Goal: Task Accomplishment & Management: Complete application form

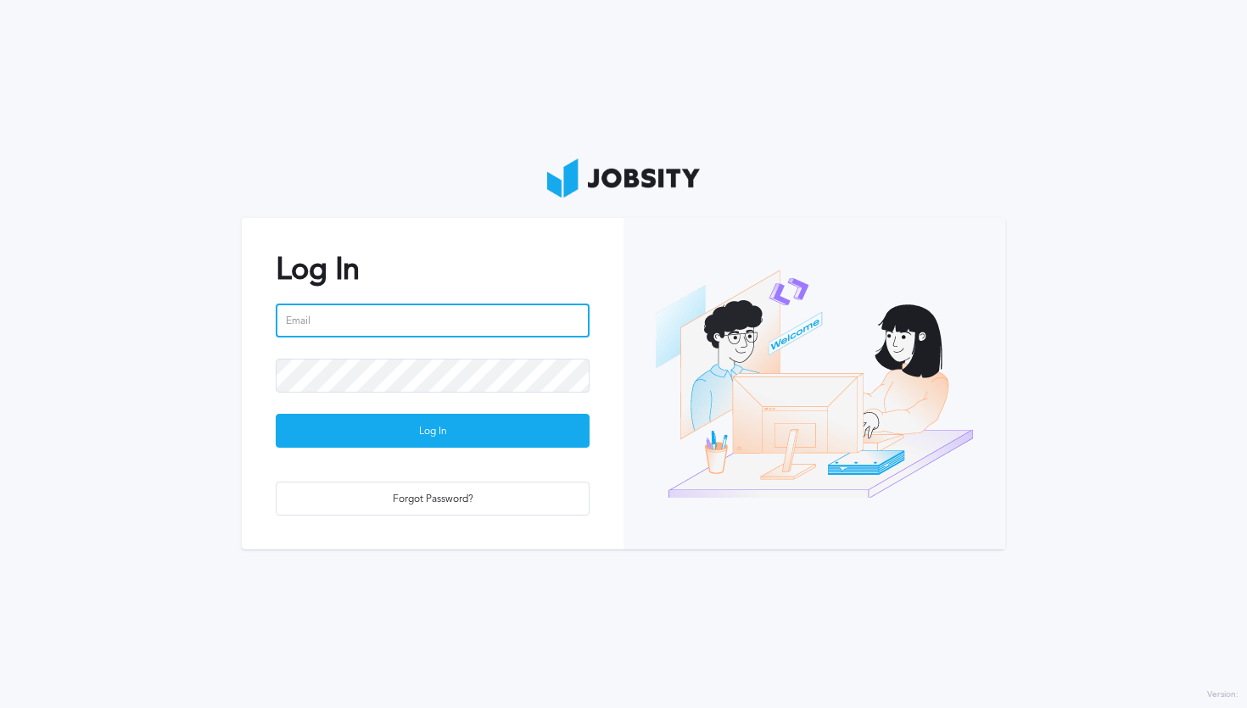
click at [401, 321] on input "email" at bounding box center [433, 321] width 314 height 34
click at [425, 317] on input "juan.donadio@jobsity.io" at bounding box center [433, 321] width 314 height 34
type input "[PERSON_NAME][EMAIL_ADDRESS][PERSON_NAME][DOMAIN_NAME]"
click at [358, 321] on input "email" at bounding box center [433, 321] width 314 height 34
type input "[PERSON_NAME][EMAIL_ADDRESS][PERSON_NAME][DOMAIN_NAME]"
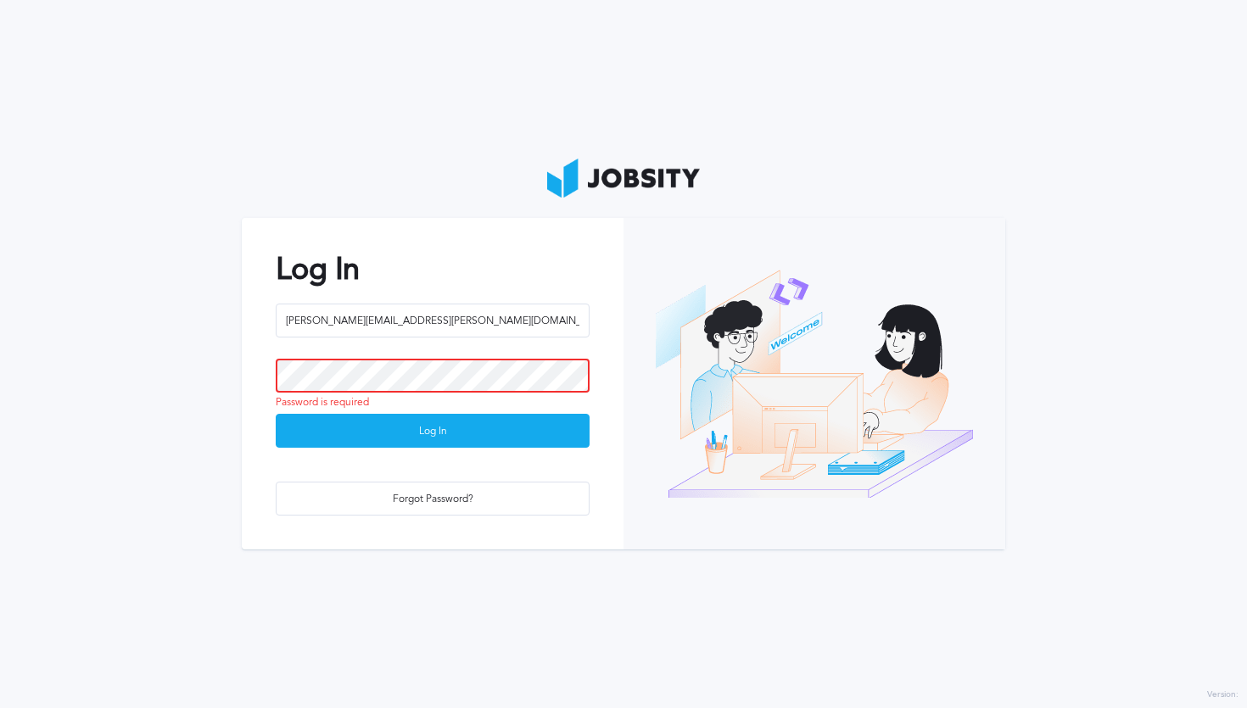
click at [276, 414] on button "Log In" at bounding box center [433, 431] width 314 height 34
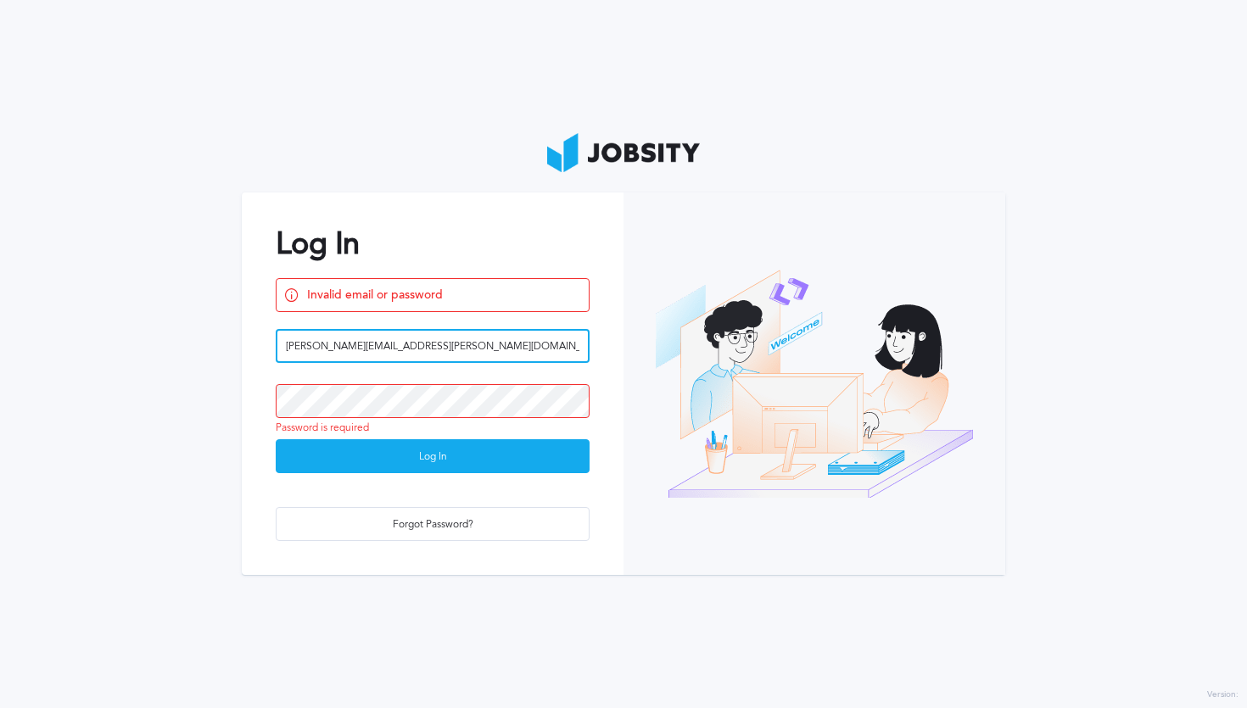
click at [399, 349] on input "[PERSON_NAME][EMAIL_ADDRESS][PERSON_NAME][DOMAIN_NAME]" at bounding box center [433, 346] width 314 height 34
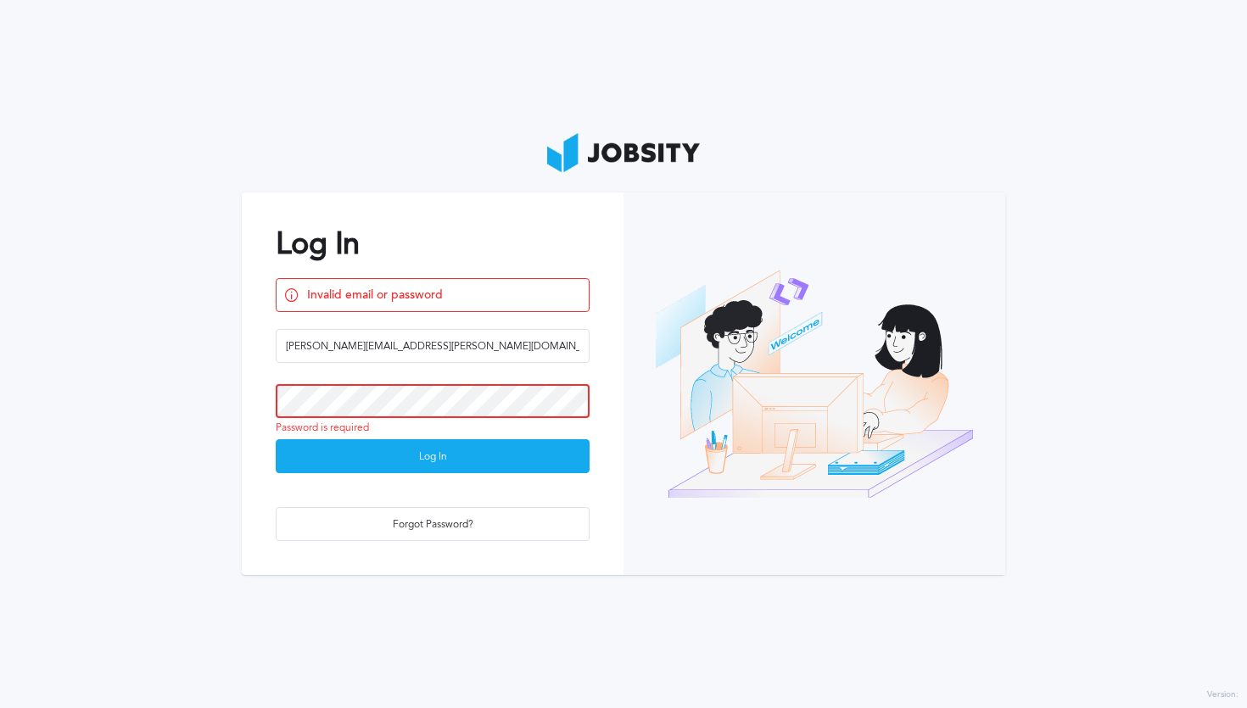
click at [276, 439] on button "Log In" at bounding box center [433, 456] width 314 height 34
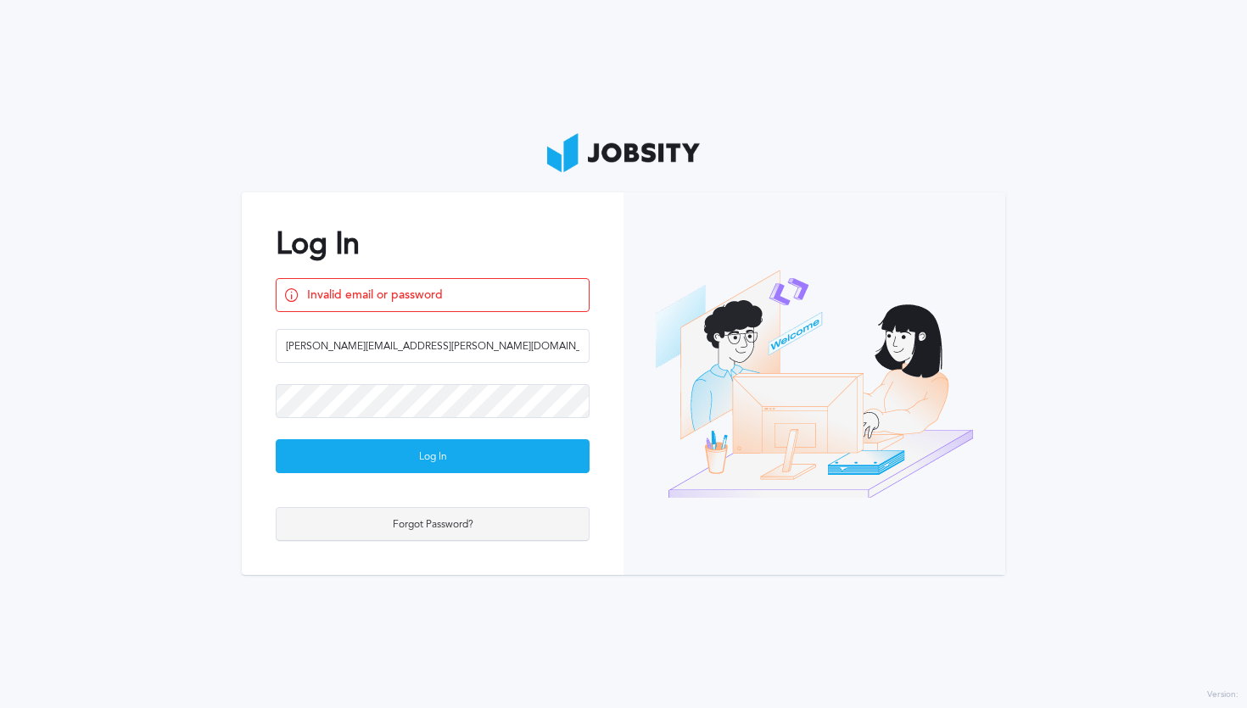
click at [402, 519] on div "Forgot Password?" at bounding box center [432, 525] width 312 height 34
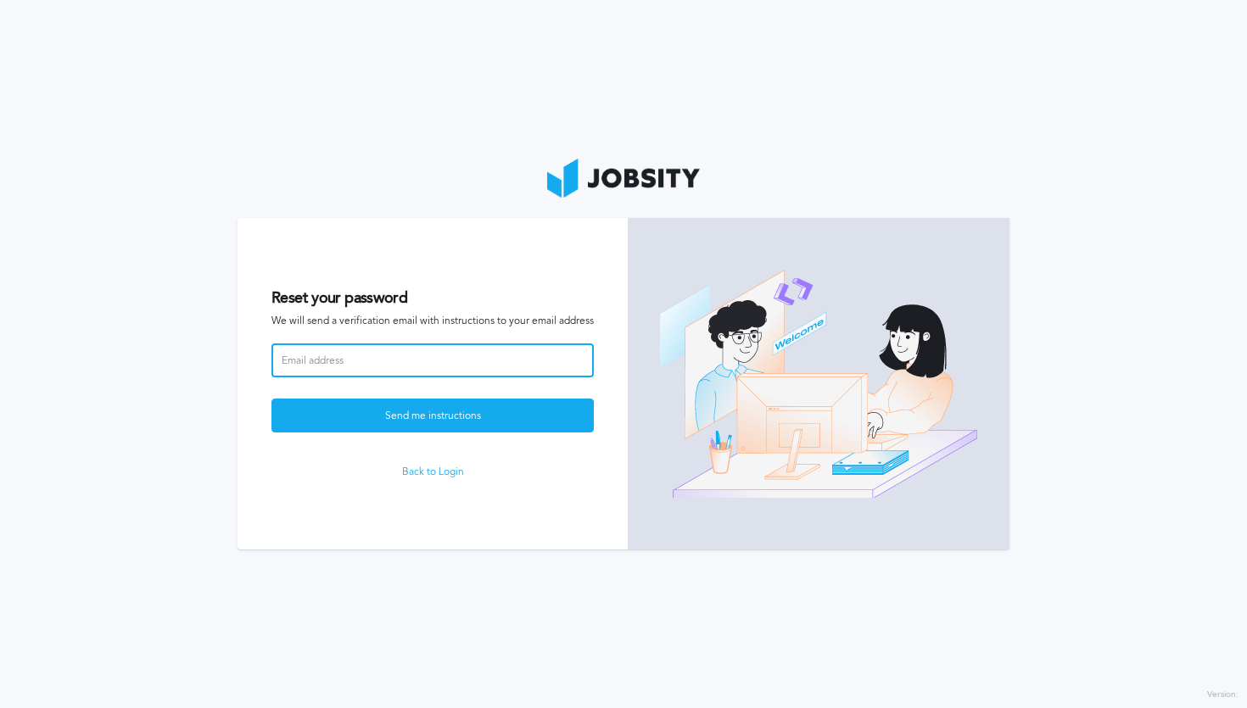
click at [463, 362] on input at bounding box center [432, 360] width 322 height 34
paste input "[PERSON_NAME][EMAIL_ADDRESS][PERSON_NAME][DOMAIN_NAME]"
type input "[PERSON_NAME][EMAIL_ADDRESS][PERSON_NAME][DOMAIN_NAME]"
click at [271, 399] on button "Send me instructions" at bounding box center [432, 416] width 322 height 34
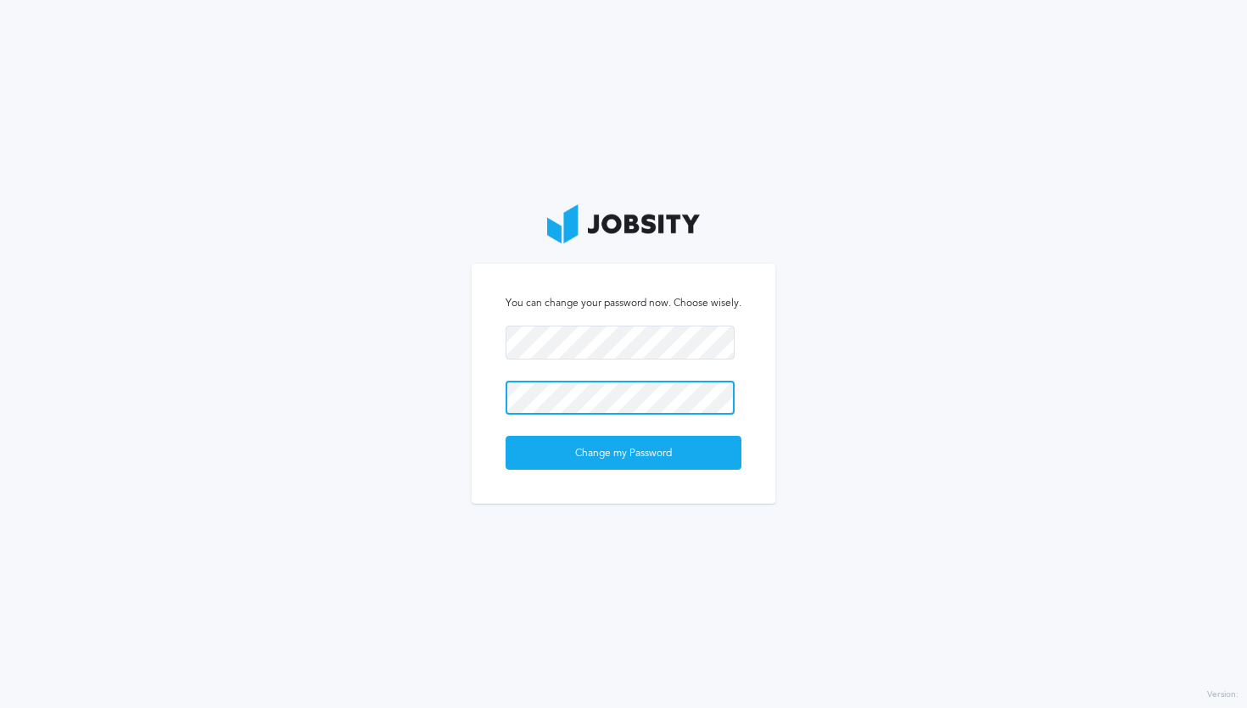
click at [505, 436] on button "Change my Password" at bounding box center [623, 453] width 236 height 34
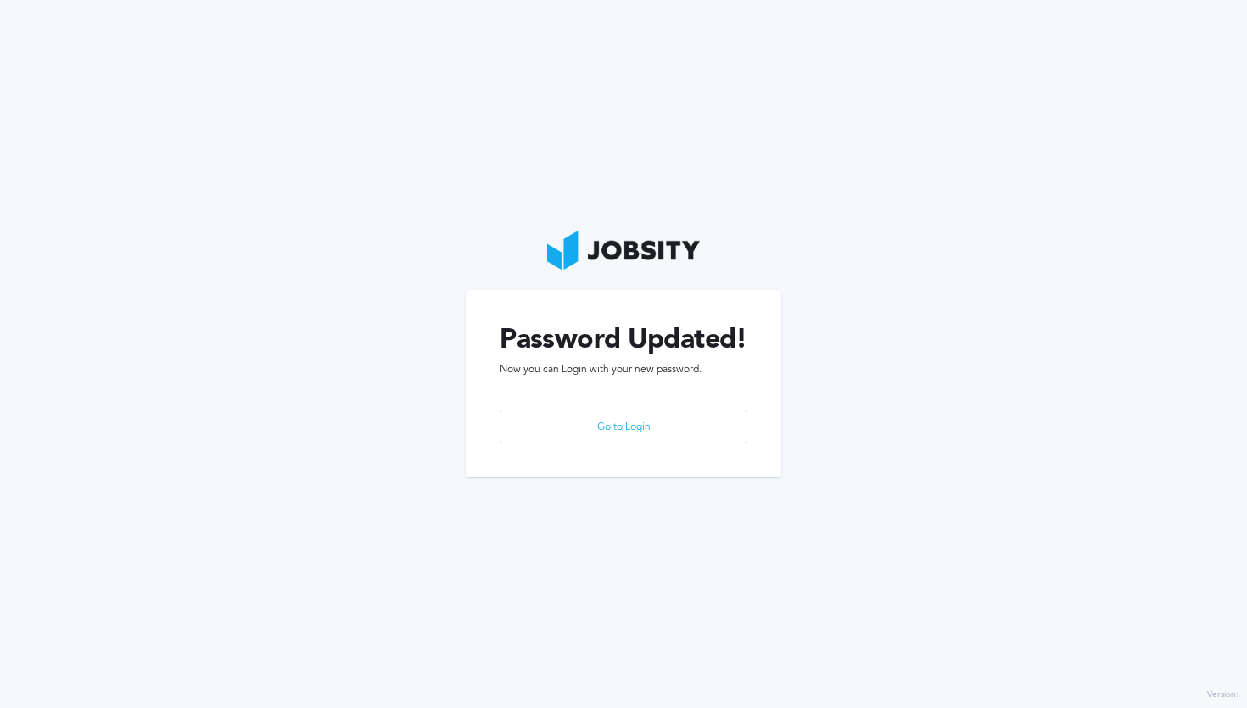
click at [763, 228] on section "Password Updated! Now you can Login with your new password. Go to Login" at bounding box center [623, 354] width 1247 height 708
click at [654, 430] on div "Go to Login" at bounding box center [622, 427] width 245 height 34
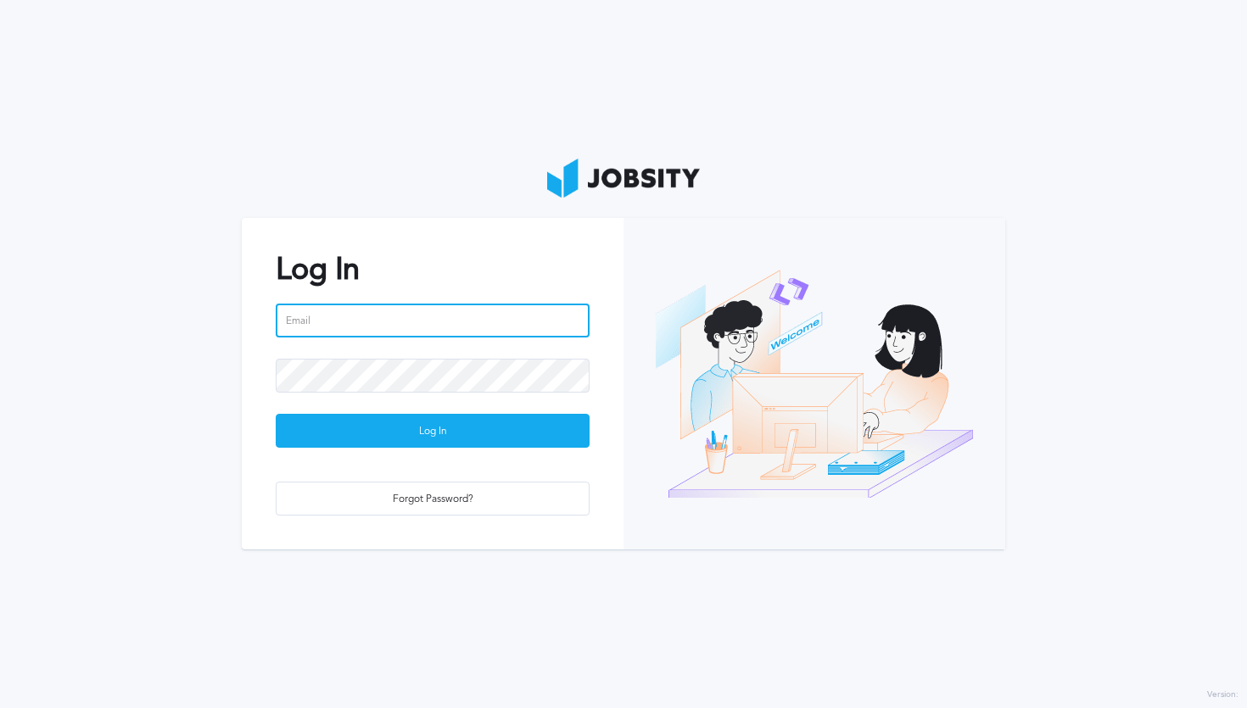
type input "[PERSON_NAME][EMAIL_ADDRESS][PERSON_NAME][DOMAIN_NAME]"
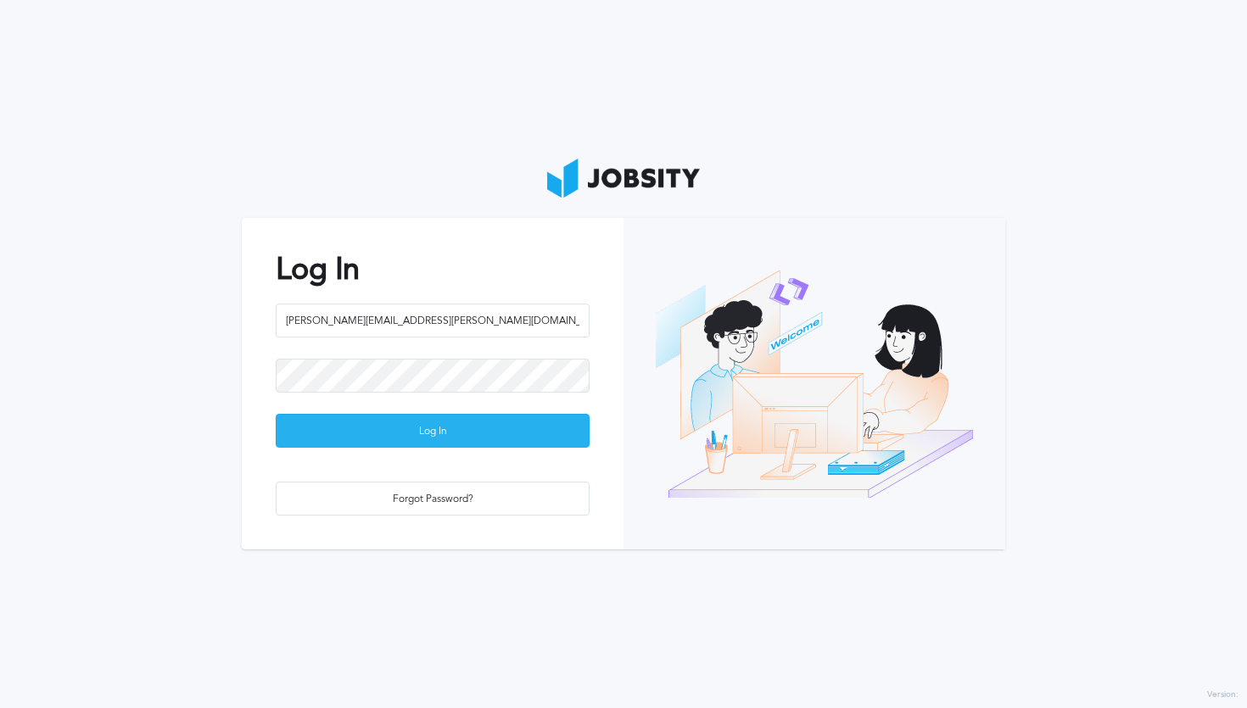
click at [518, 418] on div "Log In" at bounding box center [432, 432] width 312 height 34
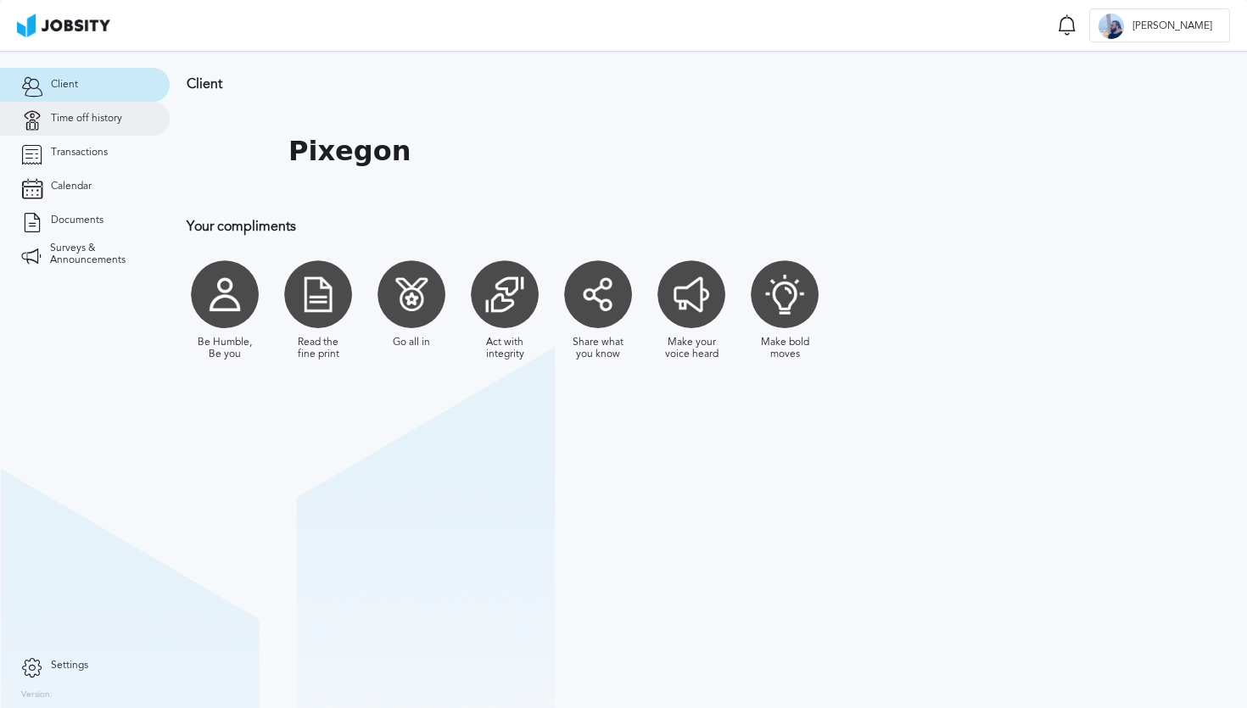
click at [99, 126] on link "Time off history" at bounding box center [85, 119] width 170 height 34
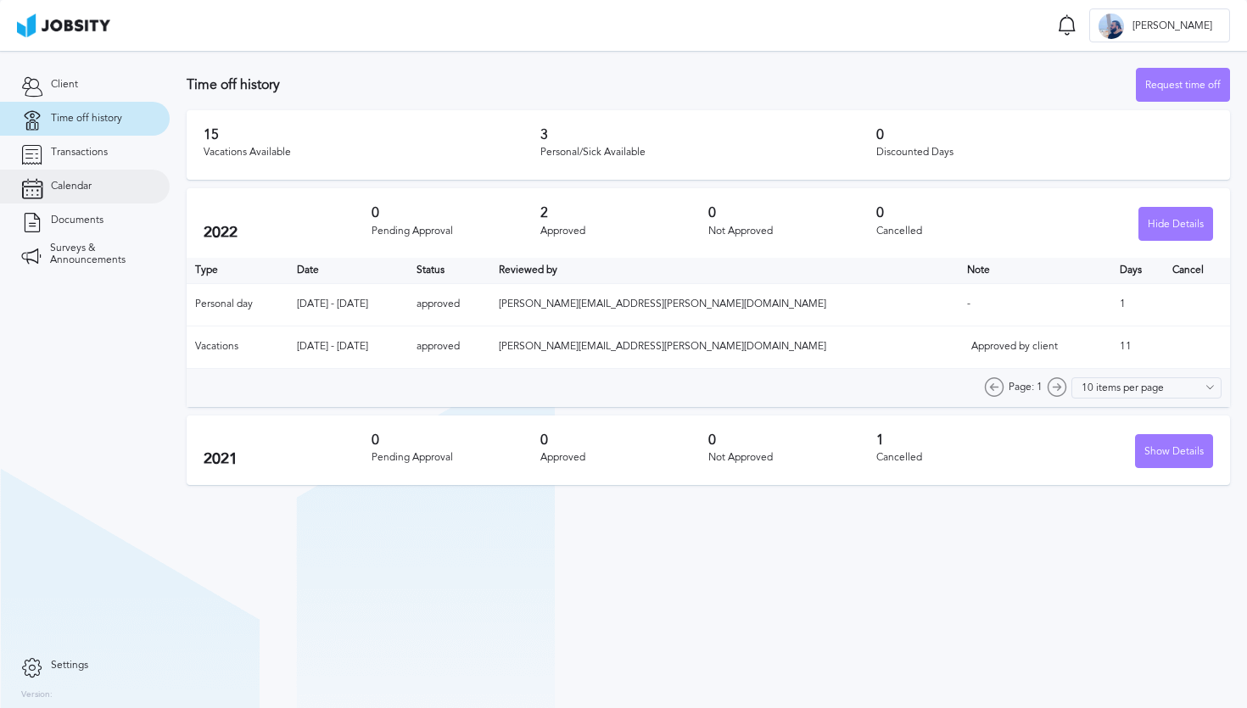
click at [67, 197] on link "Calendar" at bounding box center [85, 187] width 170 height 34
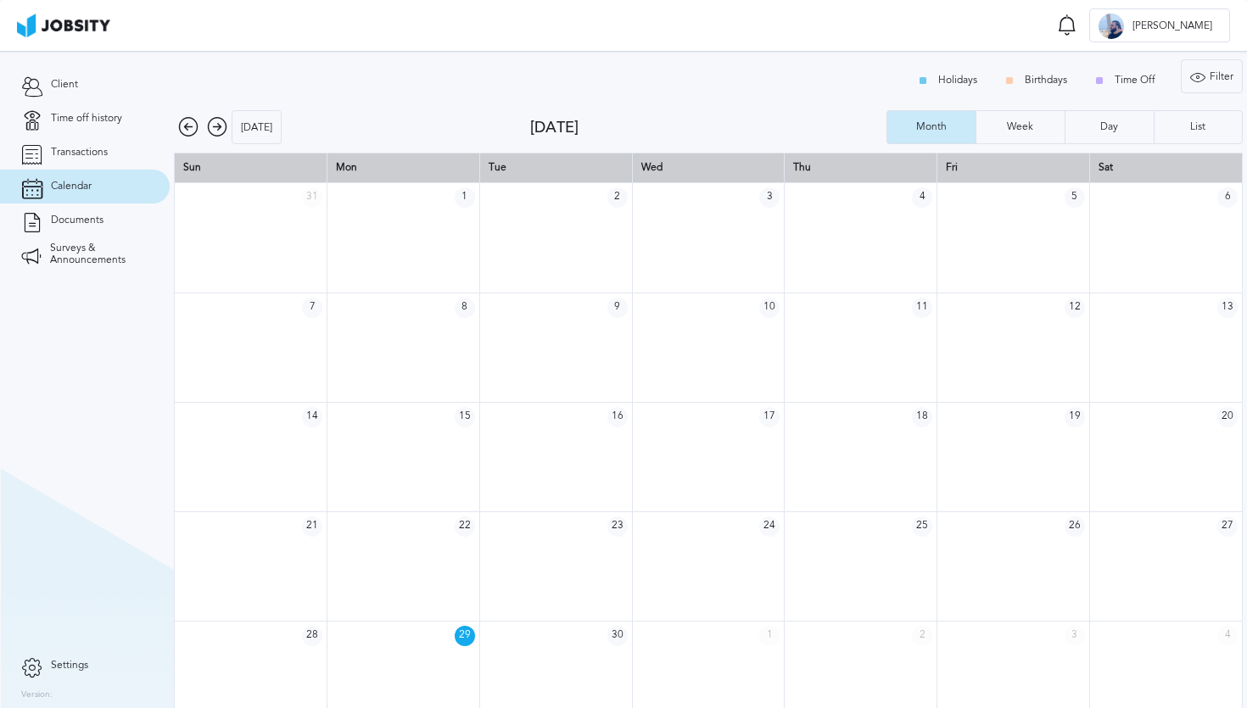
click at [461, 522] on span "22" at bounding box center [465, 526] width 20 height 20
click at [461, 532] on span "22" at bounding box center [465, 526] width 20 height 20
click at [86, 124] on link "Time off history" at bounding box center [85, 119] width 170 height 34
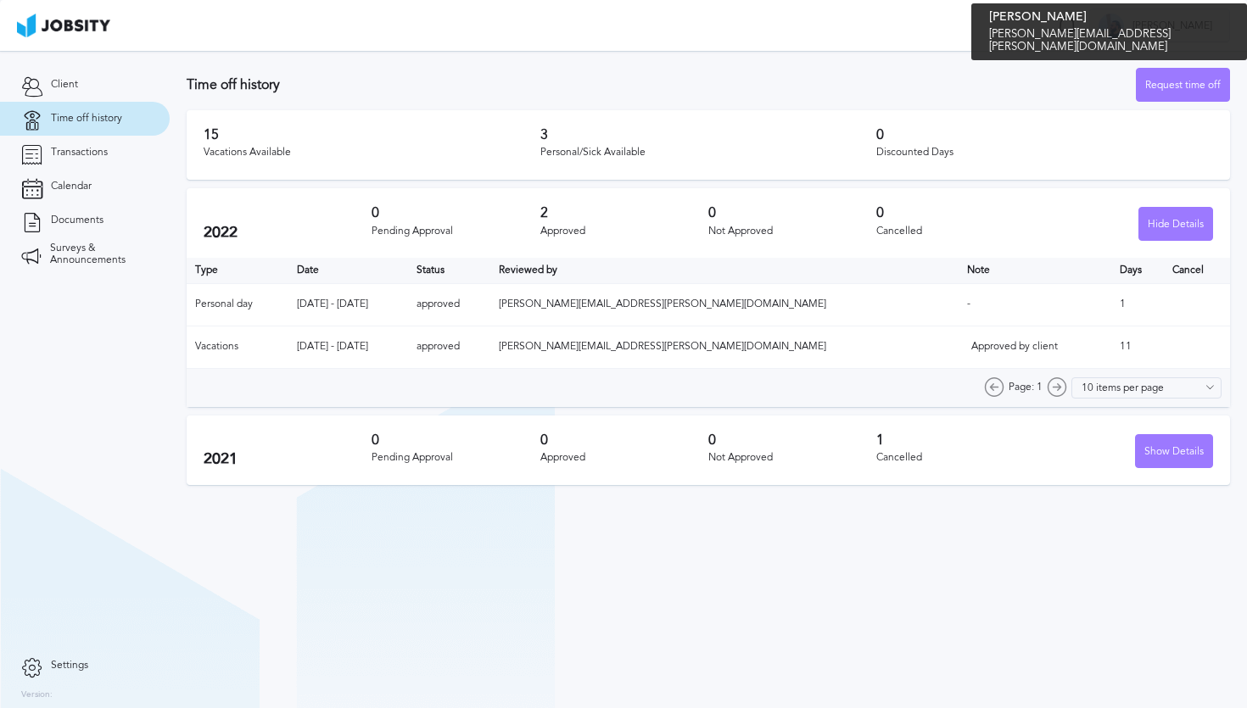
click at [1124, 27] on div at bounding box center [1110, 26] width 25 height 25
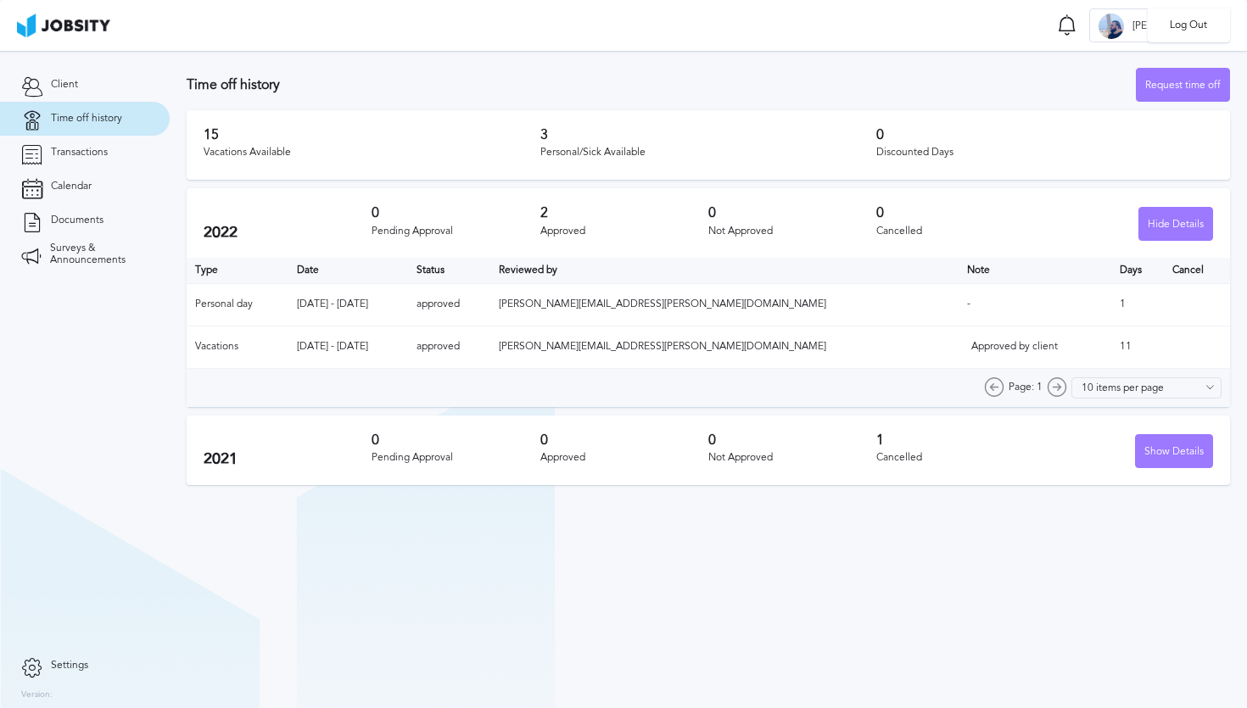
click at [940, 84] on div "Log Out" at bounding box center [623, 354] width 1247 height 708
click at [96, 91] on link "Client" at bounding box center [85, 85] width 170 height 34
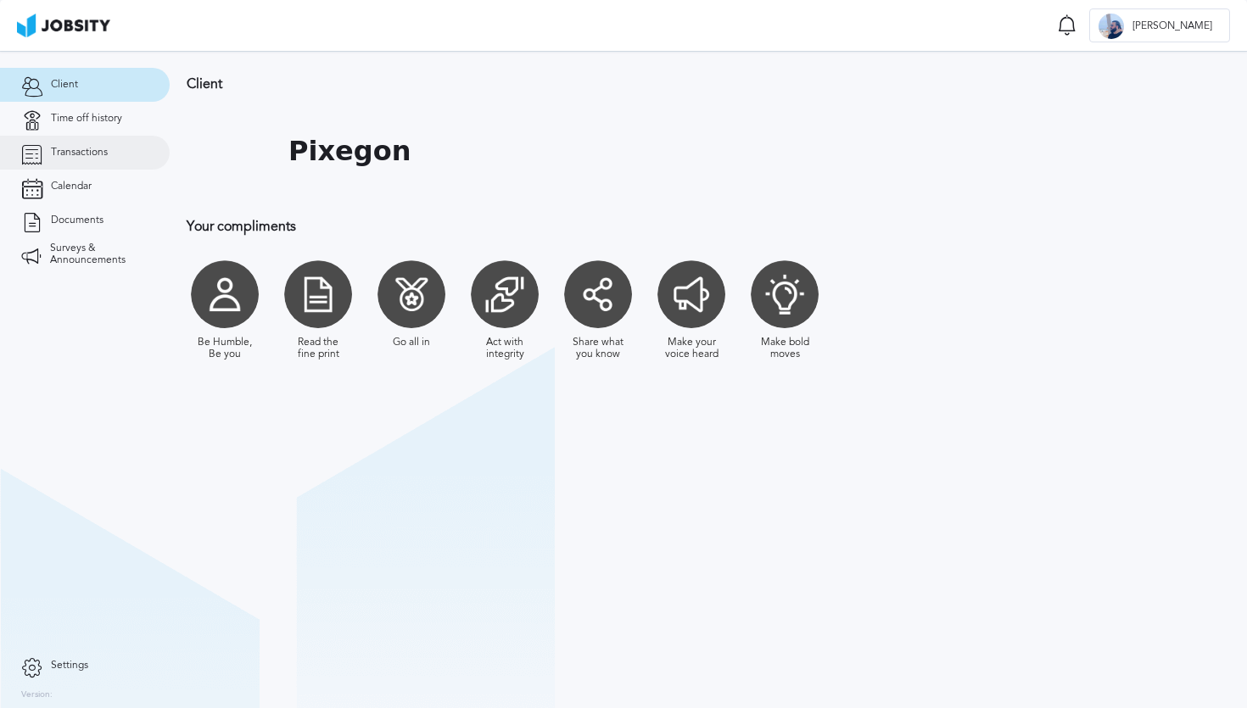
click at [103, 155] on span "Transactions" at bounding box center [79, 153] width 57 height 12
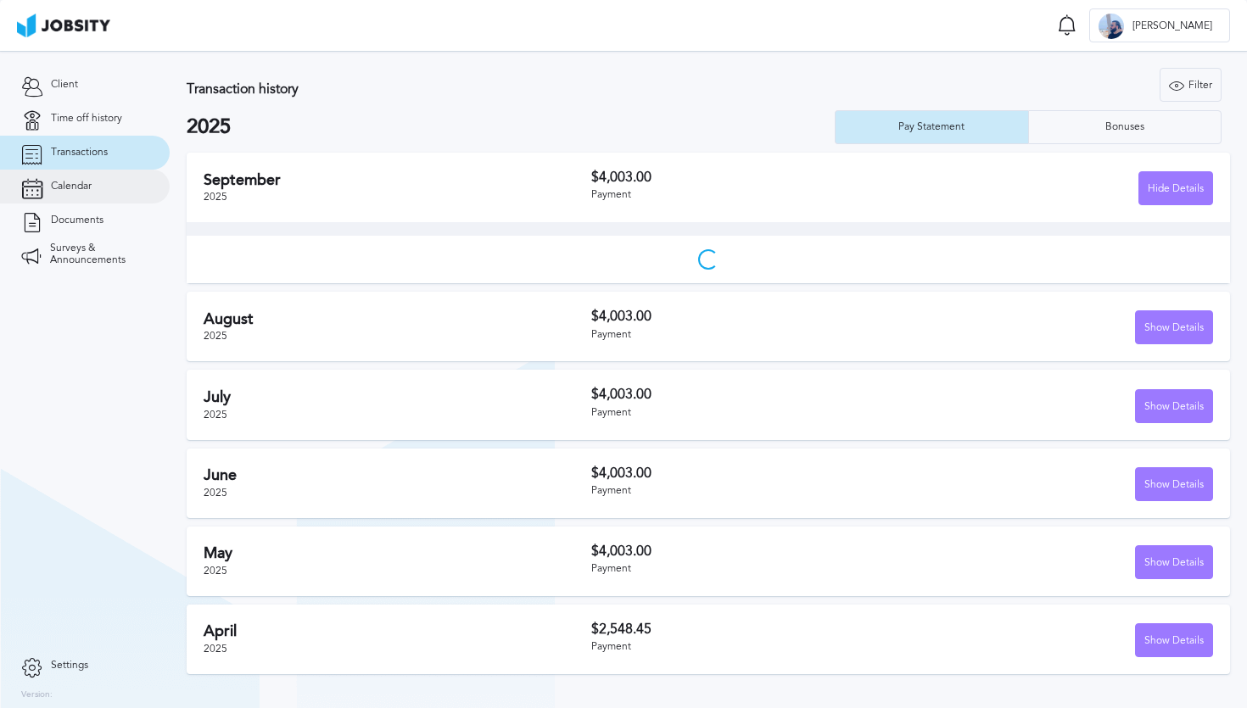
click at [94, 175] on link "Calendar" at bounding box center [85, 187] width 170 height 34
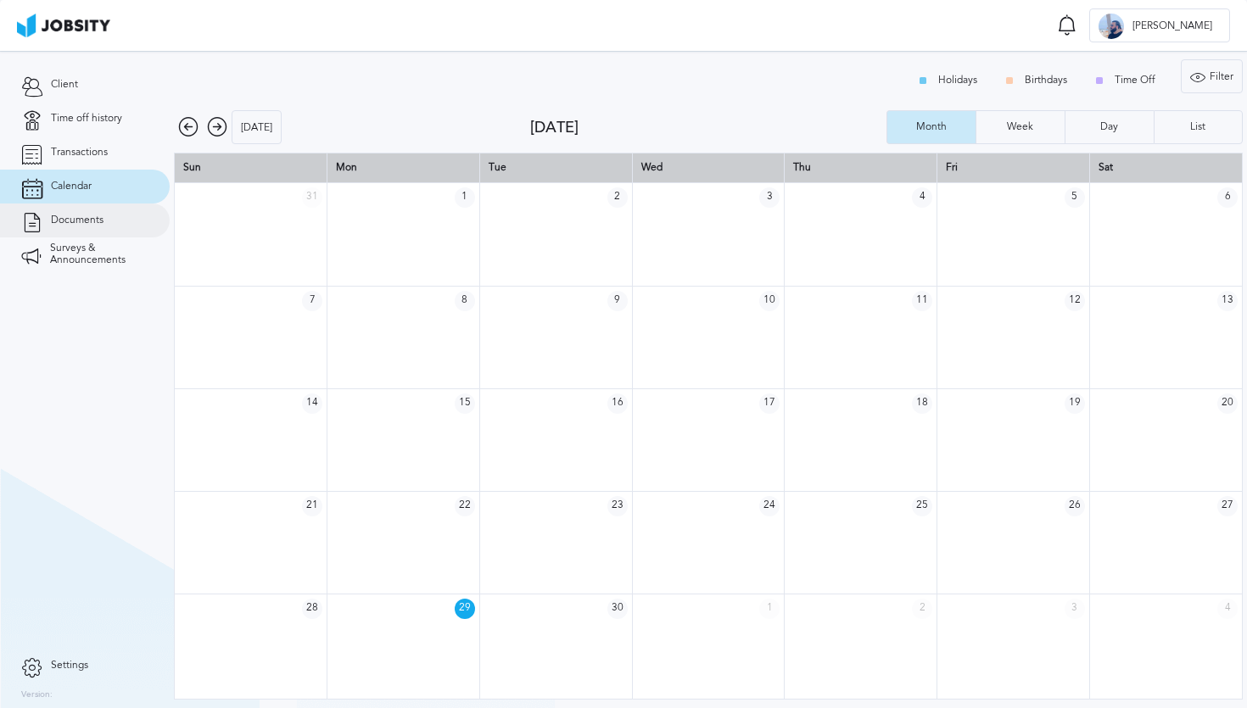
click at [93, 223] on span "Documents" at bounding box center [77, 221] width 53 height 12
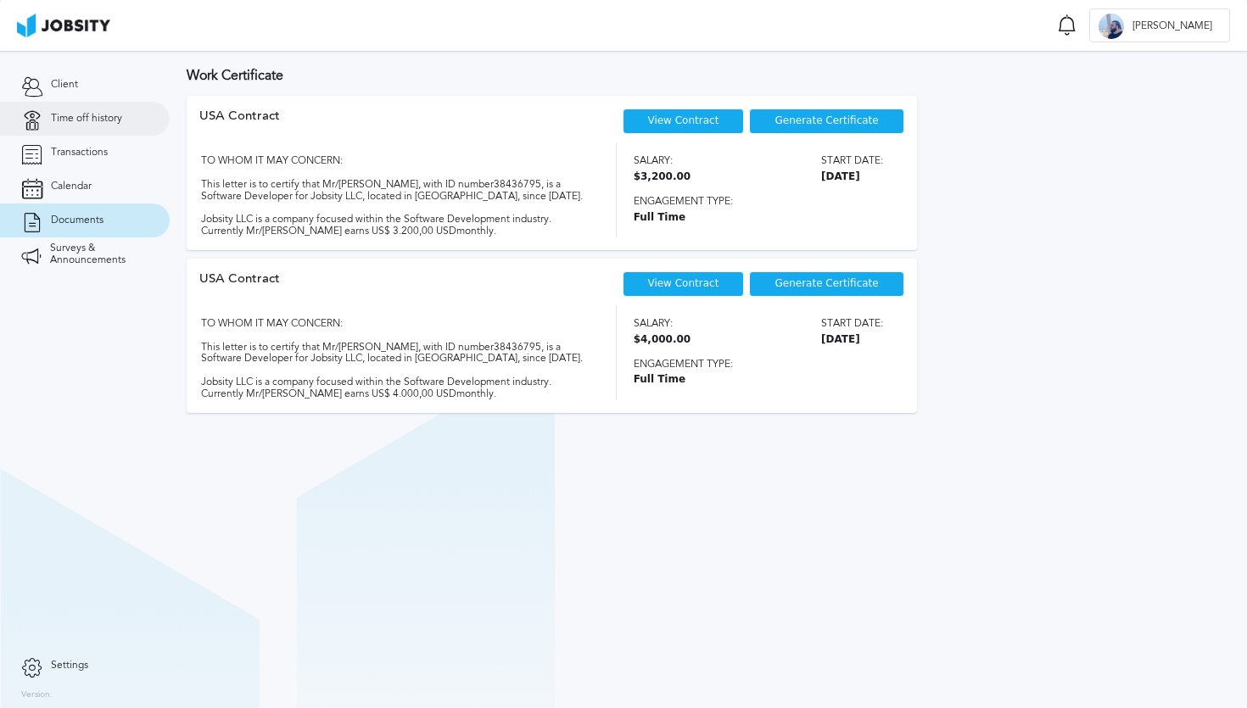
click at [93, 112] on link "Time off history" at bounding box center [85, 119] width 170 height 34
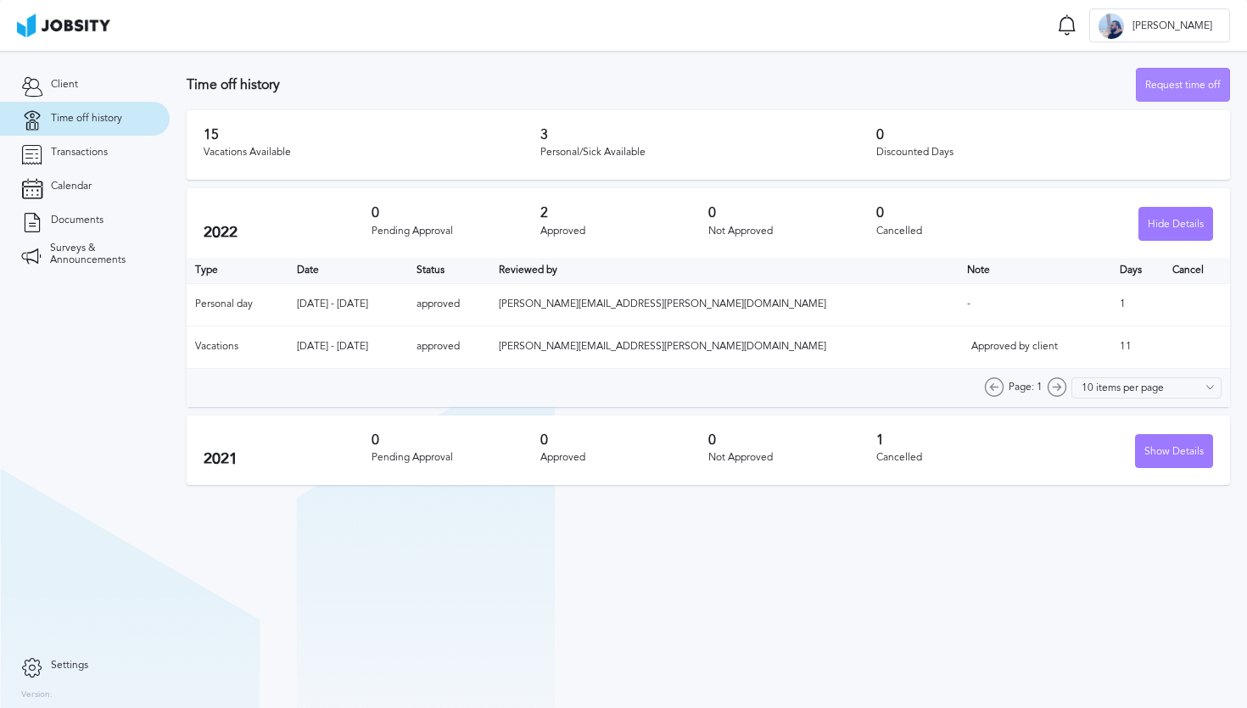
click at [1158, 88] on div "Request time off" at bounding box center [1182, 86] width 92 height 34
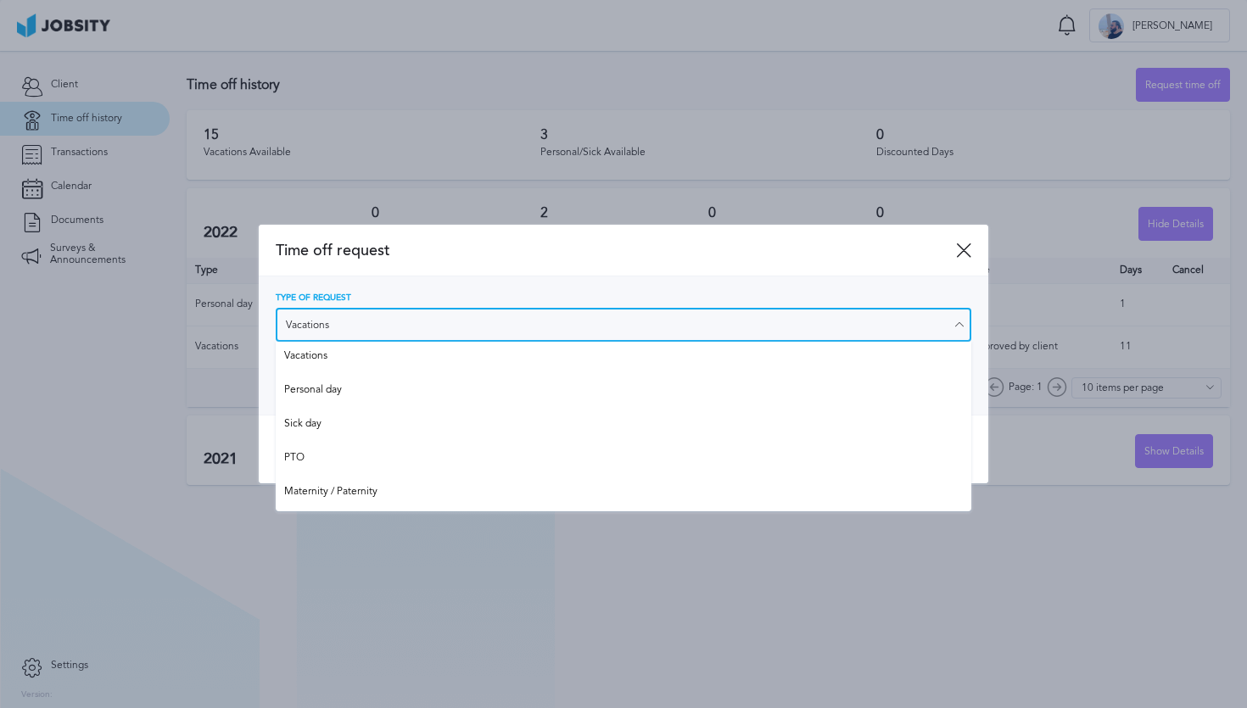
click at [593, 329] on input "Vacations" at bounding box center [623, 325] width 695 height 34
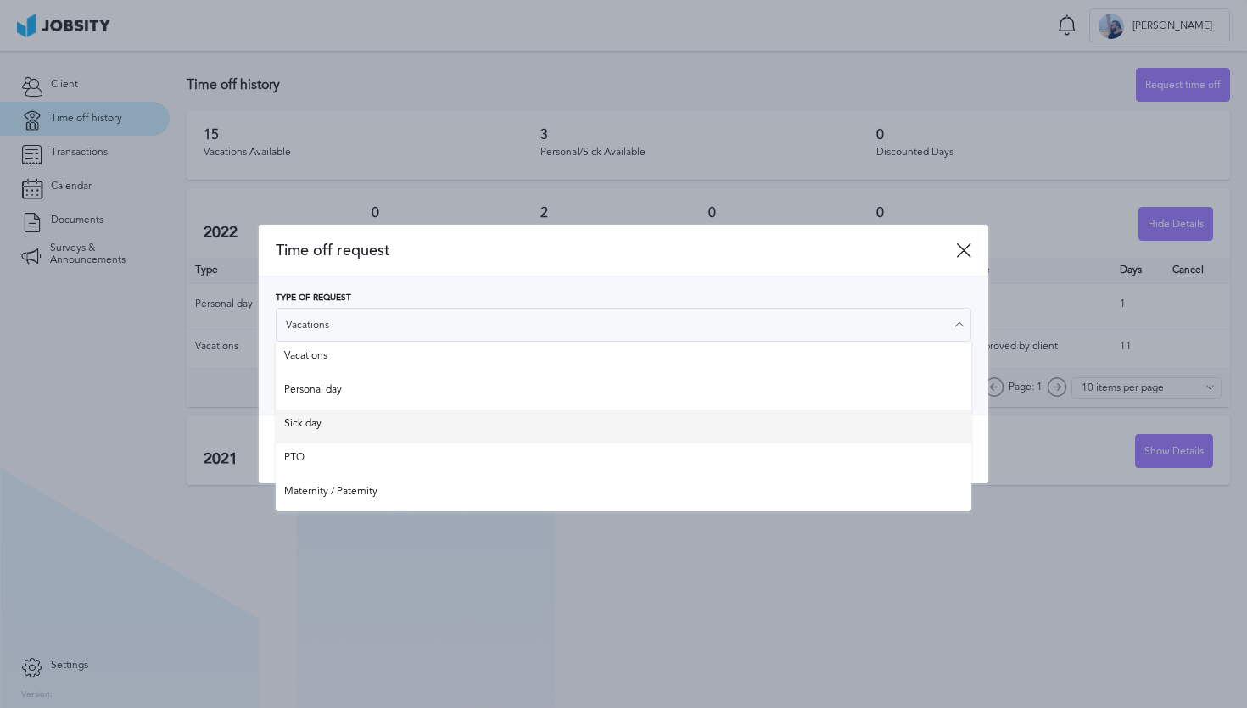
type input "Sick day"
click at [494, 419] on div "Time off request Type of Request Sick day Vacations Personal day Sick day PTO M…" at bounding box center [623, 355] width 729 height 260
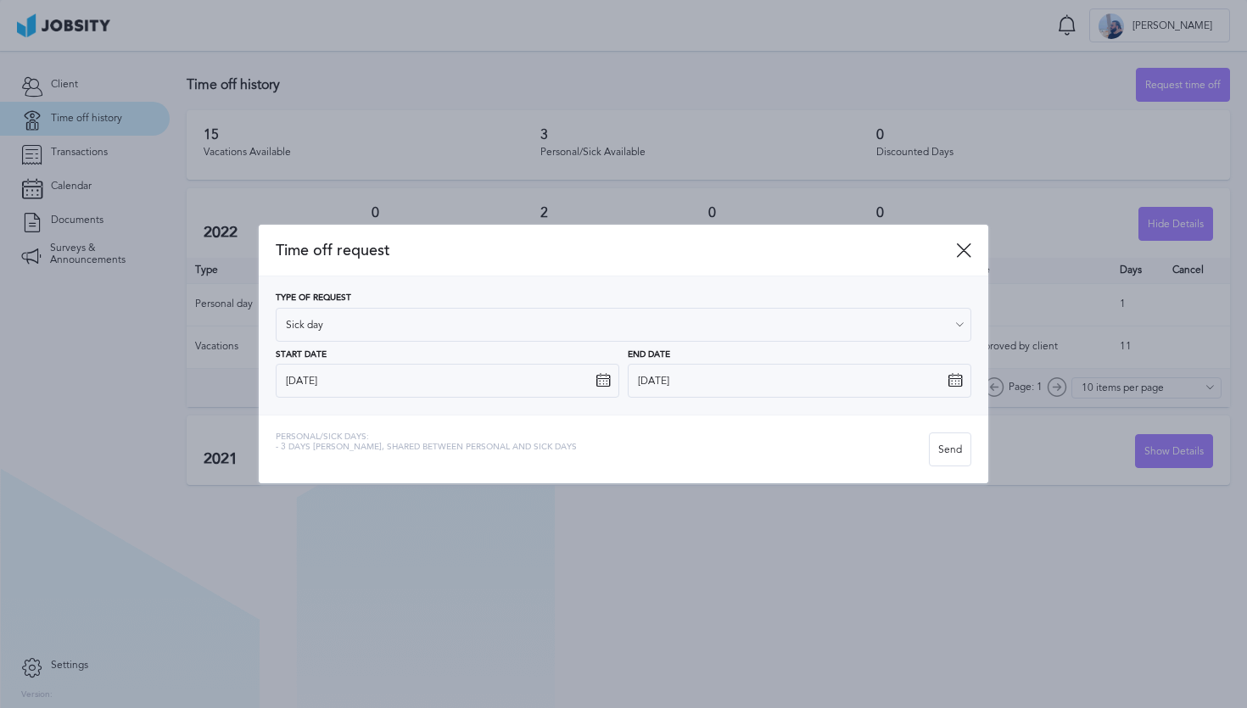
click at [603, 374] on icon at bounding box center [602, 380] width 15 height 15
click at [603, 377] on icon at bounding box center [602, 380] width 15 height 15
click at [382, 380] on input "[DATE]" at bounding box center [447, 381] width 343 height 34
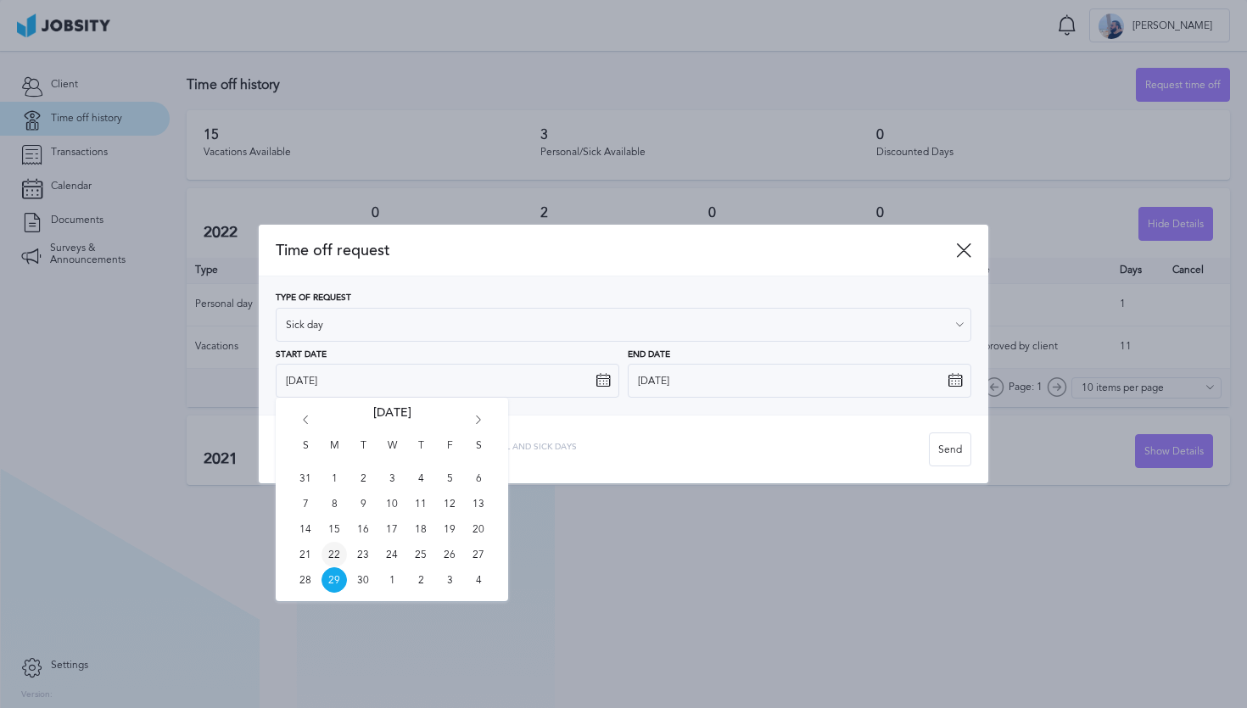
click at [328, 547] on span "22" at bounding box center [333, 554] width 25 height 25
type input "[DATE]"
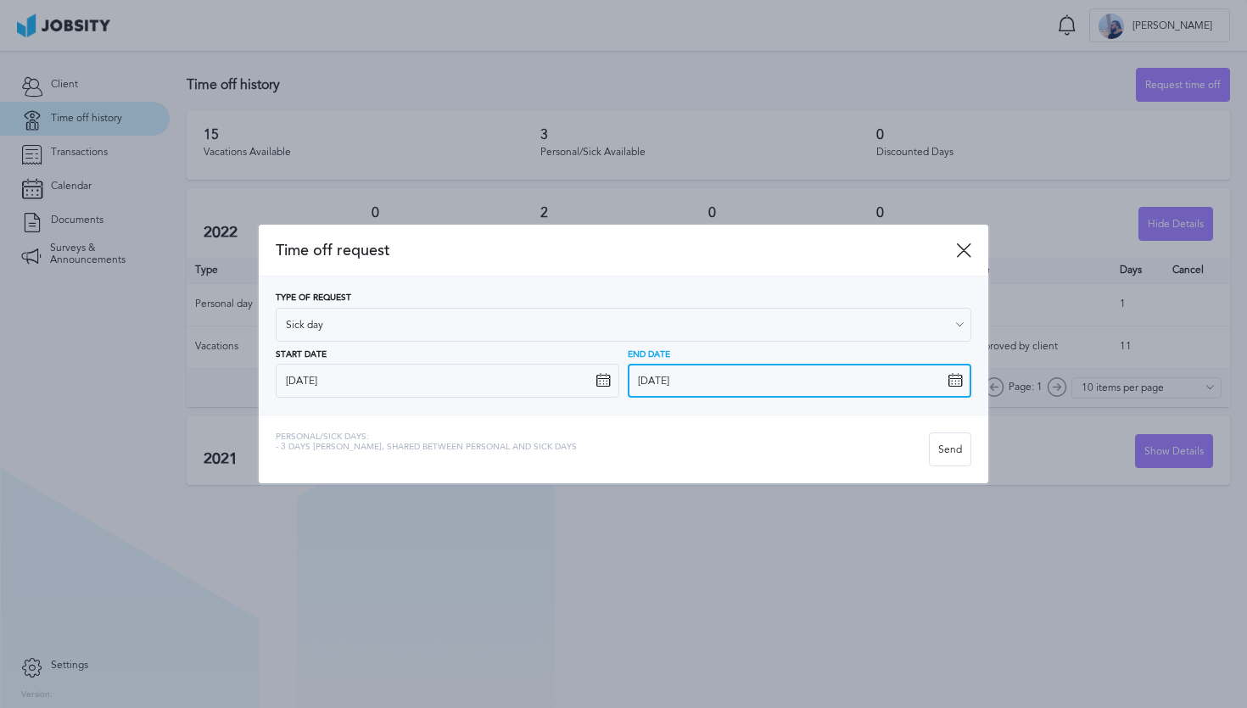
click at [669, 381] on input "[DATE]" at bounding box center [799, 381] width 343 height 34
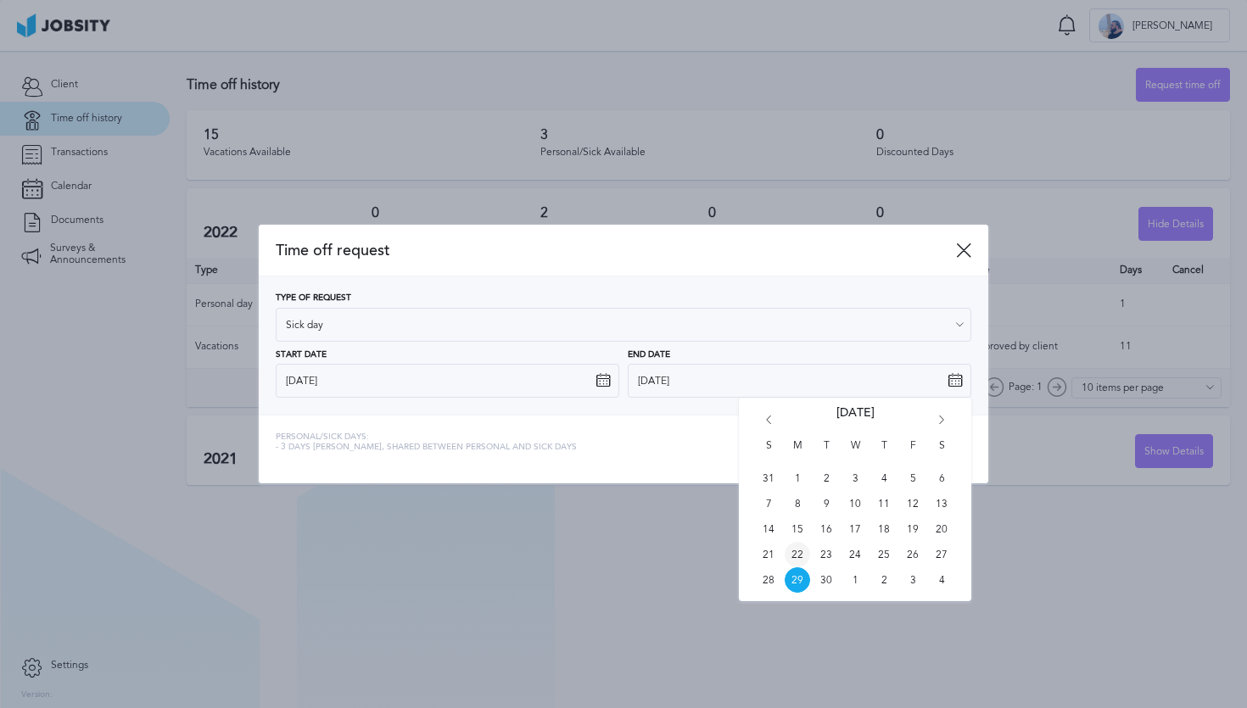
click at [792, 561] on span "22" at bounding box center [796, 554] width 25 height 25
type input "[DATE]"
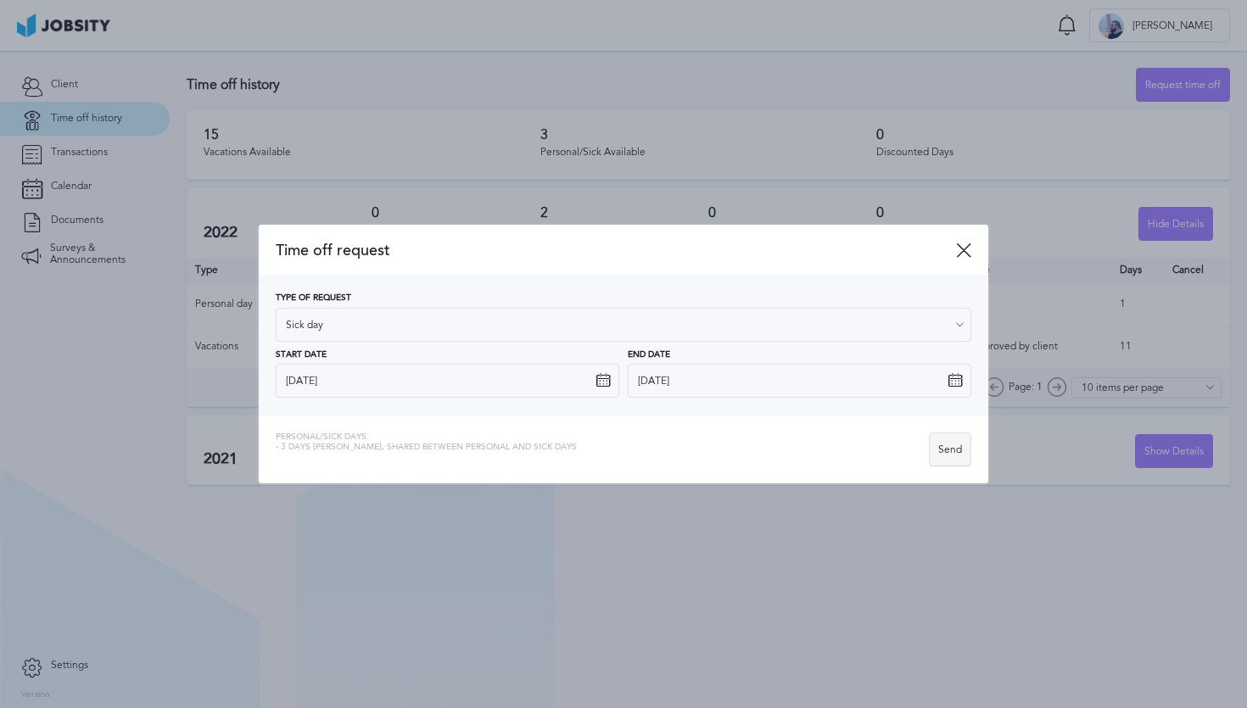
click at [956, 457] on div "Send" at bounding box center [949, 450] width 41 height 34
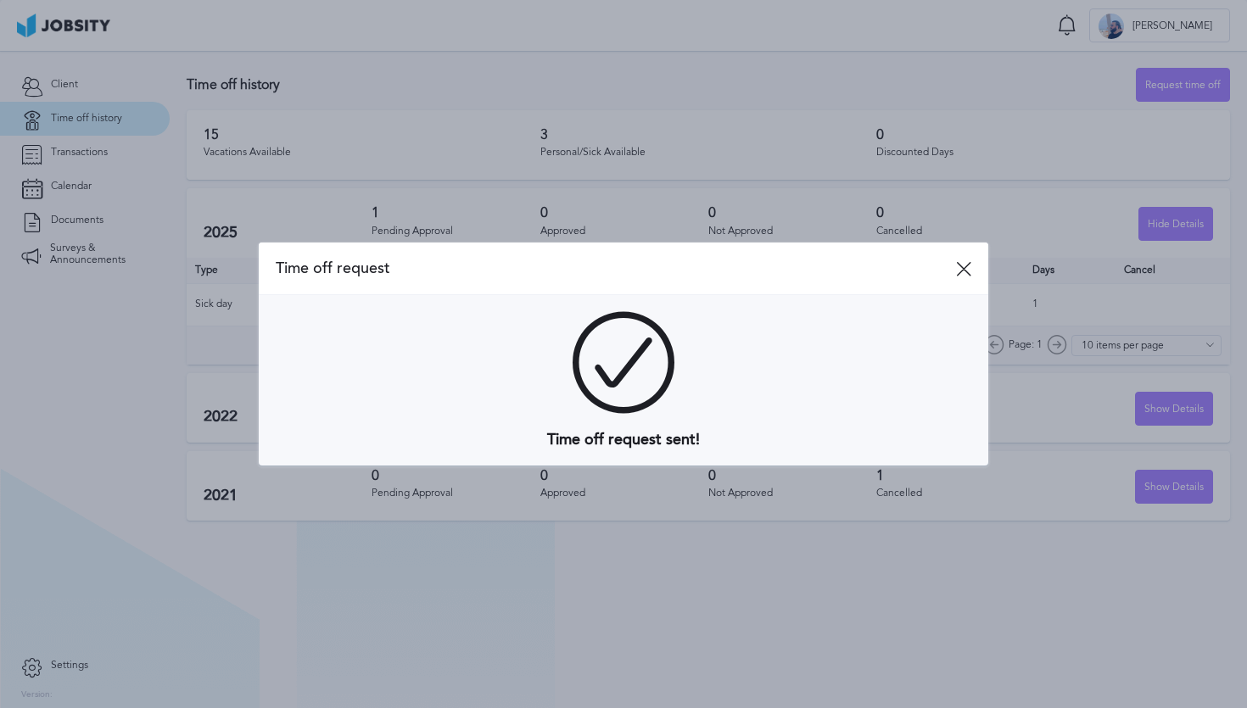
click at [955, 269] on span "Time off request" at bounding box center [616, 269] width 680 height 18
click at [961, 269] on icon at bounding box center [963, 268] width 15 height 15
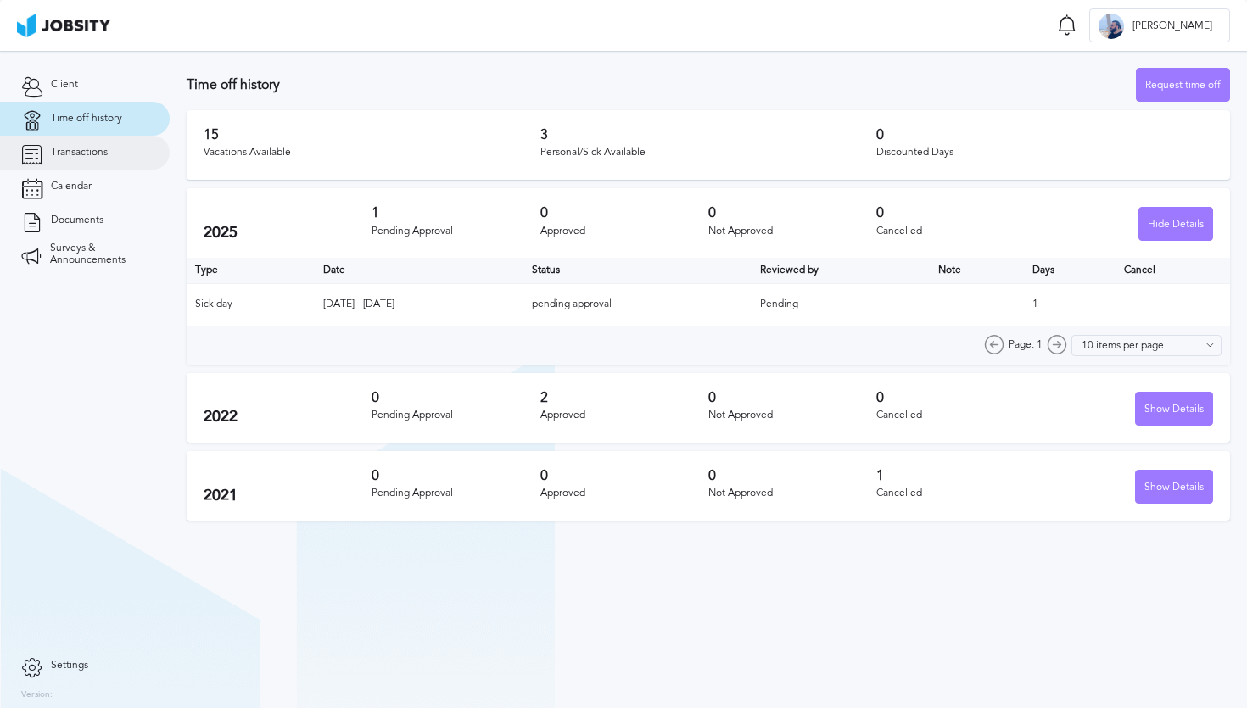
click at [61, 142] on link "Transactions" at bounding box center [85, 153] width 170 height 34
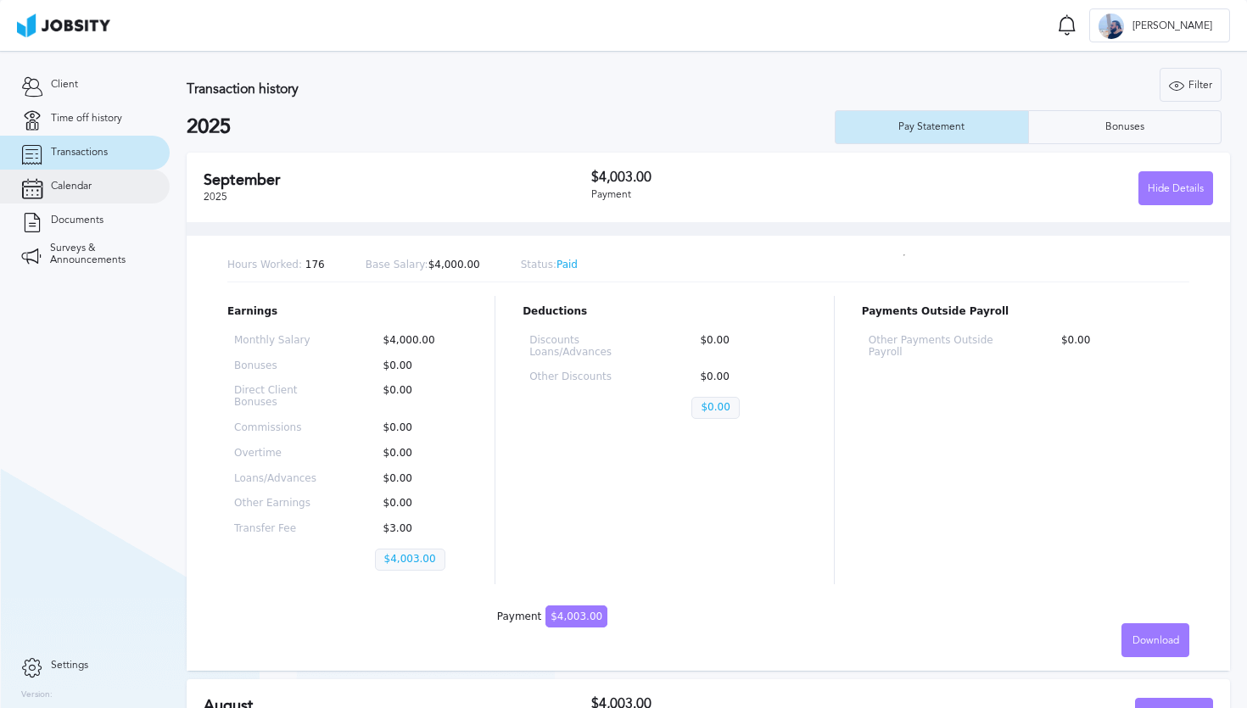
click at [114, 200] on link "Calendar" at bounding box center [85, 187] width 170 height 34
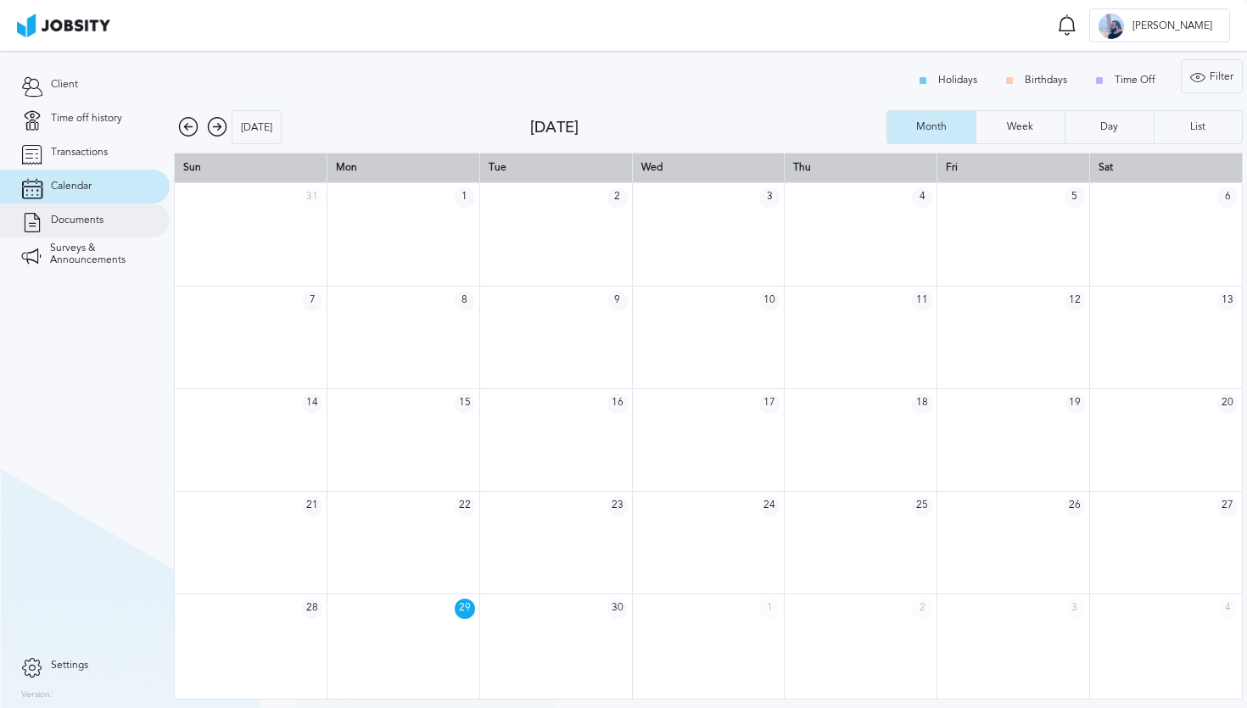
click at [110, 210] on link "Documents" at bounding box center [85, 221] width 170 height 34
